Goal: Task Accomplishment & Management: Manage account settings

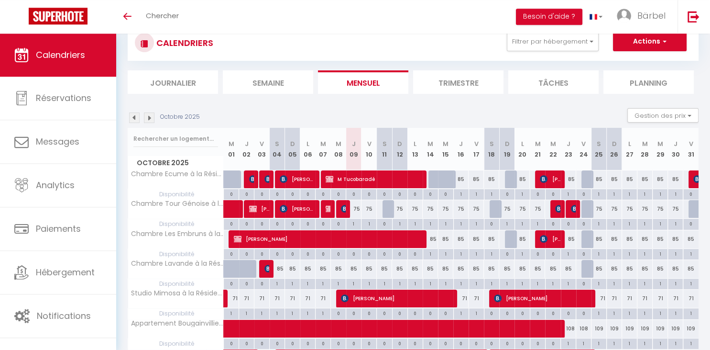
scroll to position [50, 0]
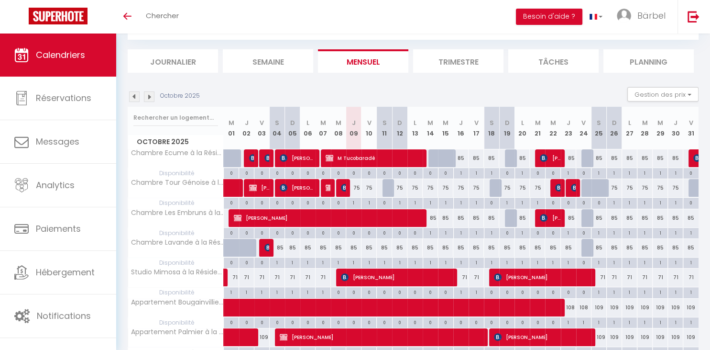
scroll to position [50, 0]
click at [132, 96] on img at bounding box center [134, 96] width 11 height 11
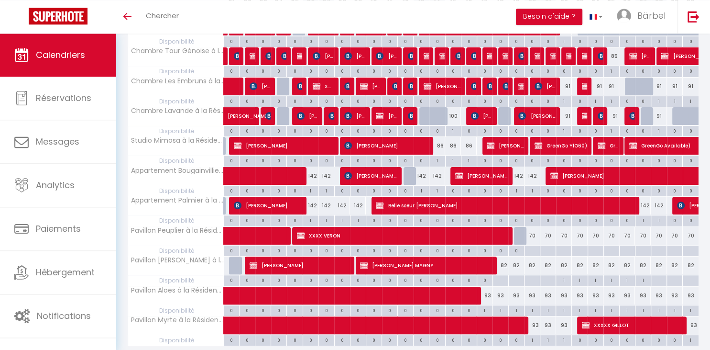
scroll to position [185, 0]
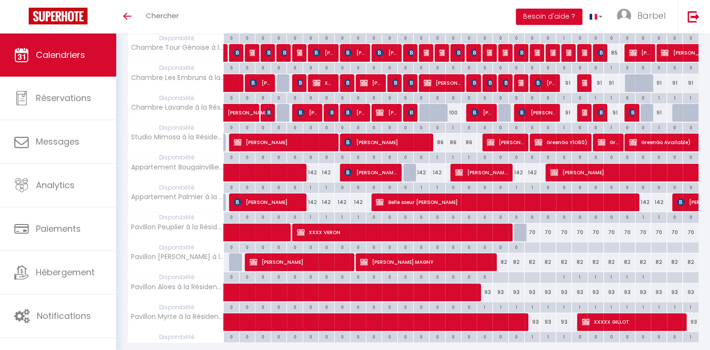
click at [482, 171] on span "[PERSON_NAME]" at bounding box center [481, 172] width 53 height 18
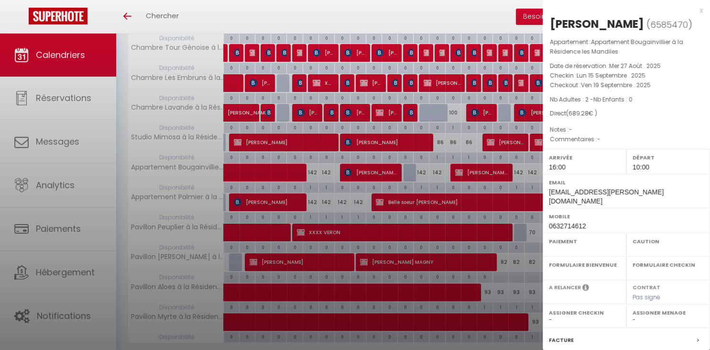
select select "OK"
select select "0"
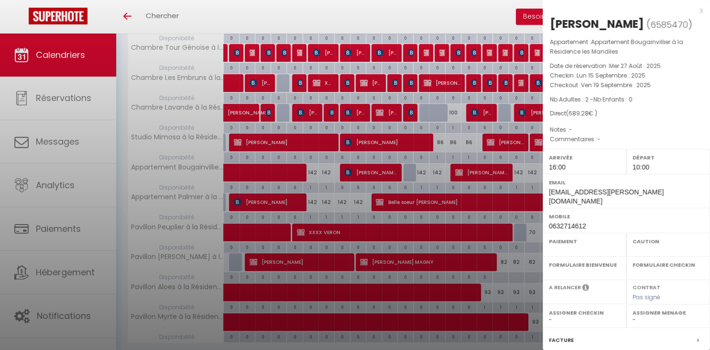
select select
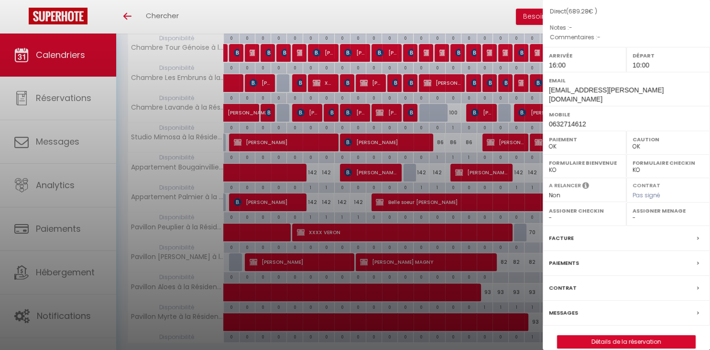
scroll to position [104, 0]
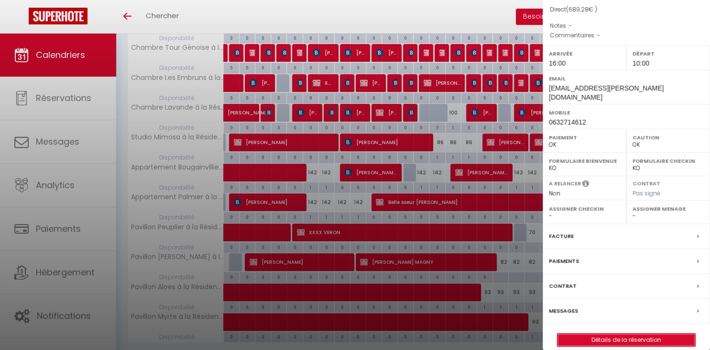
click at [627, 333] on link "Détails de la réservation" at bounding box center [627, 339] width 138 height 12
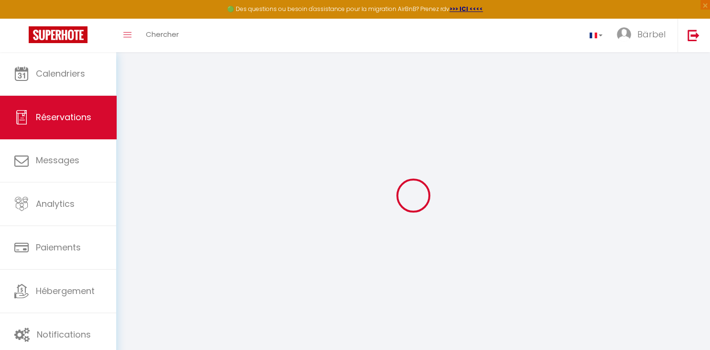
type input "GRASSET"
type input "[PERSON_NAME]"
type input "[EMAIL_ADDRESS][PERSON_NAME][DOMAIN_NAME]"
type input "0632714612"
select select "FR"
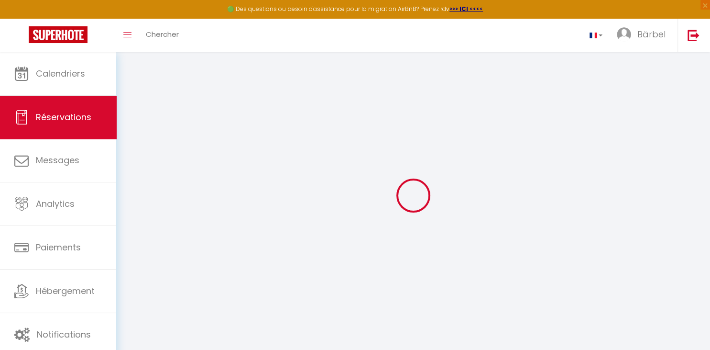
select select "58498"
select select "1"
type input "Lun 15 Septembre 2025"
select select
type input "Ven 19 Septembre 2025"
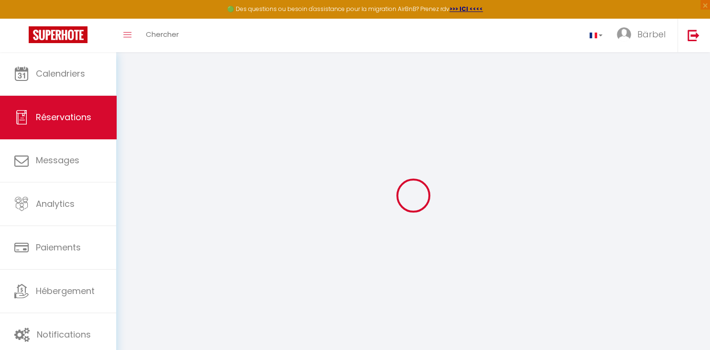
select select
type input "2"
select select "12"
select select
type input "568"
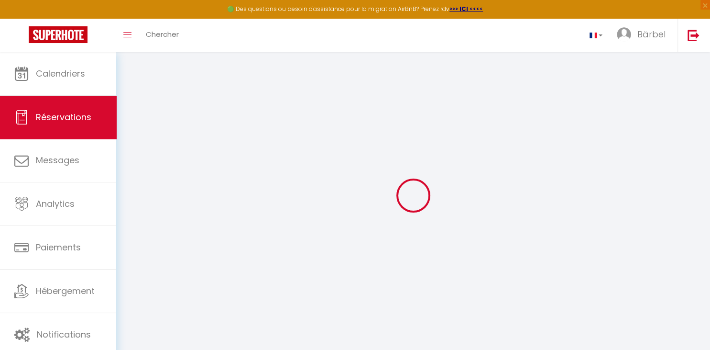
checkbox input "false"
type input "0"
select select
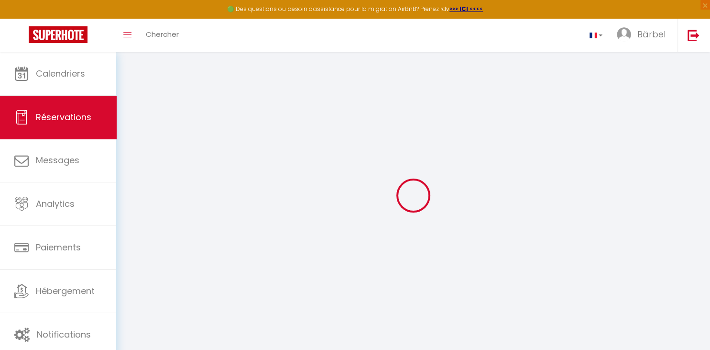
select select
select select "15"
checkbox input "false"
select select
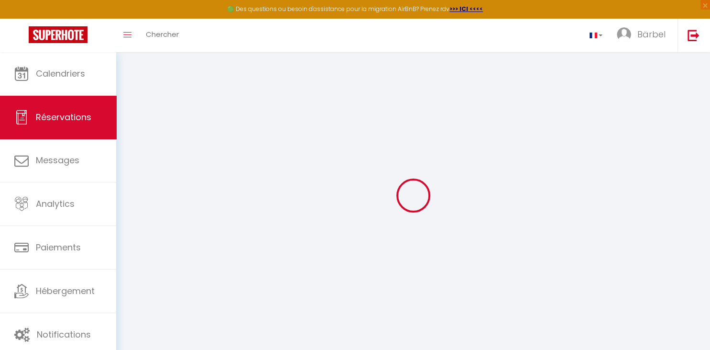
checkbox input "false"
select select
checkbox input "false"
select select
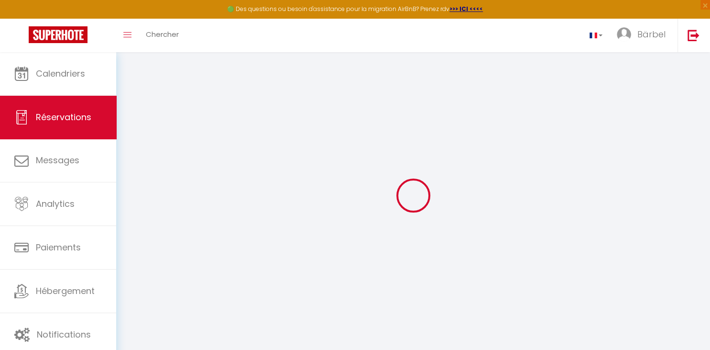
select select
checkbox input "false"
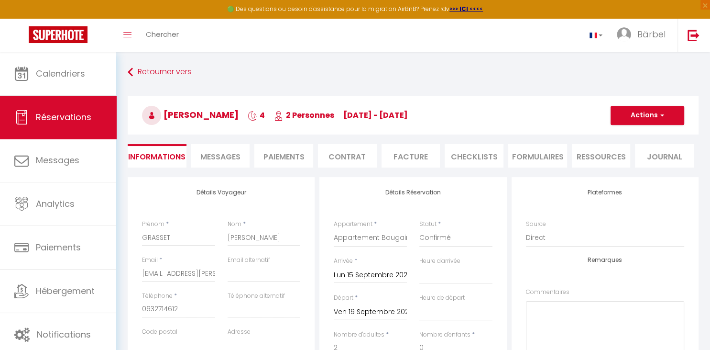
type input "90"
type input "31.28"
select select
checkbox input "false"
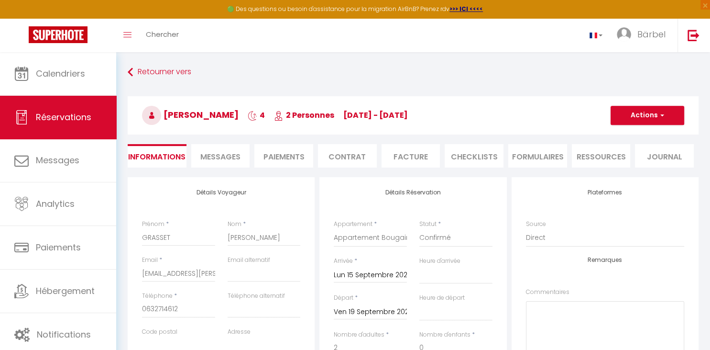
select select "16:00"
select select "10:00"
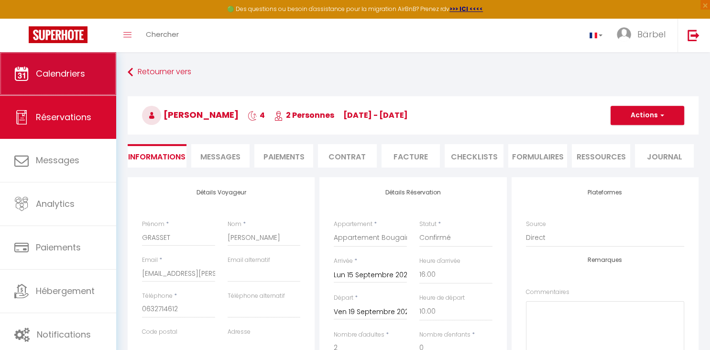
click at [54, 77] on span "Calendriers" at bounding box center [60, 73] width 49 height 12
